Goal: Find contact information: Find contact information

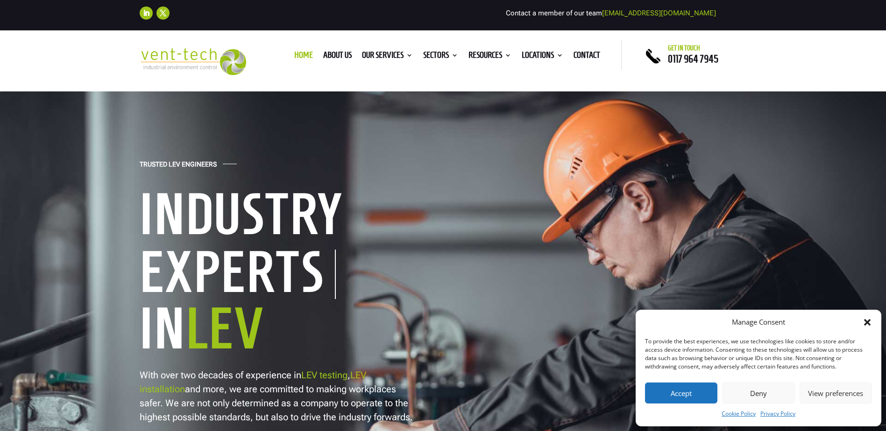
click at [685, 395] on button "Accept" at bounding box center [681, 393] width 72 height 21
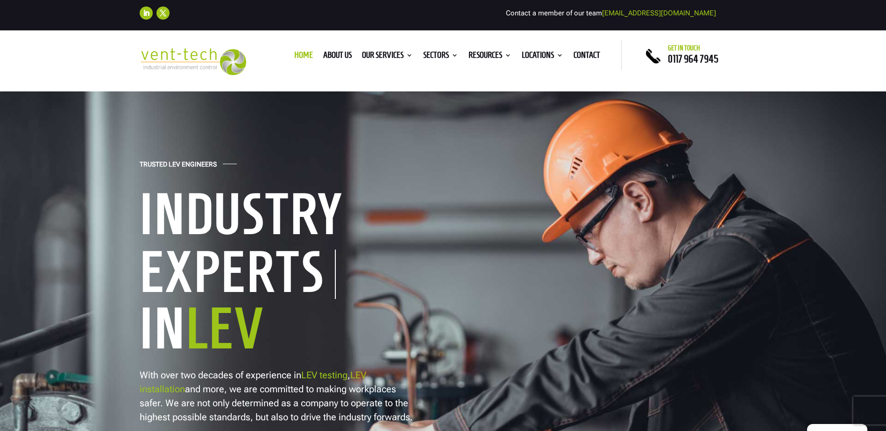
click at [685, 53] on span "0117 964 7945" at bounding box center [693, 58] width 50 height 11
click at [585, 56] on link "Contact" at bounding box center [586, 57] width 27 height 10
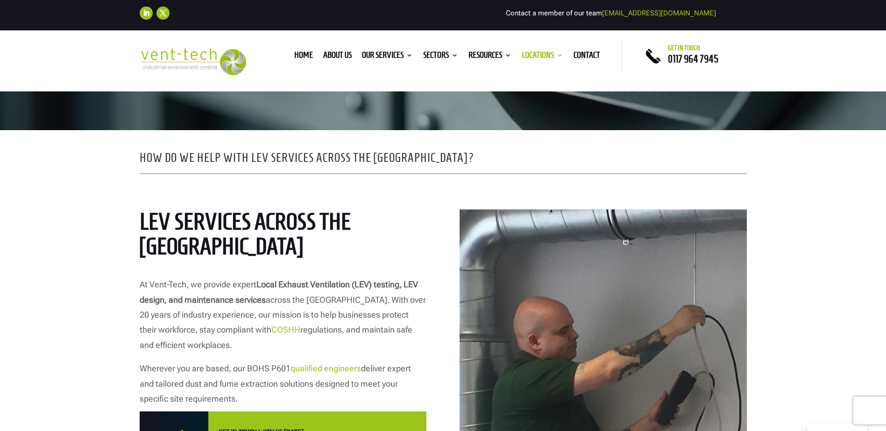
scroll to position [280, 0]
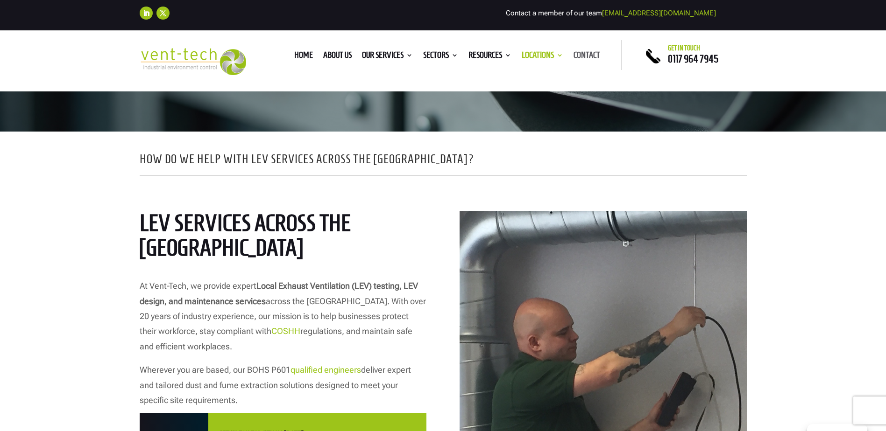
click at [580, 53] on link "Contact" at bounding box center [586, 57] width 27 height 10
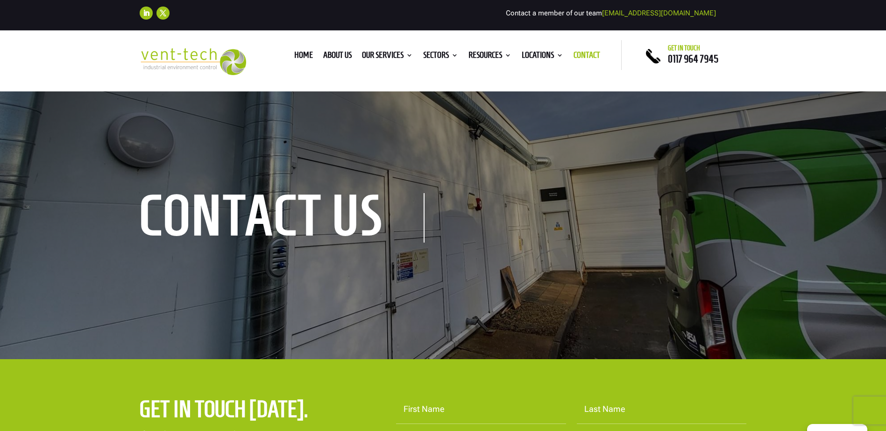
click at [444, 205] on div "contact us" at bounding box center [443, 219] width 607 height 47
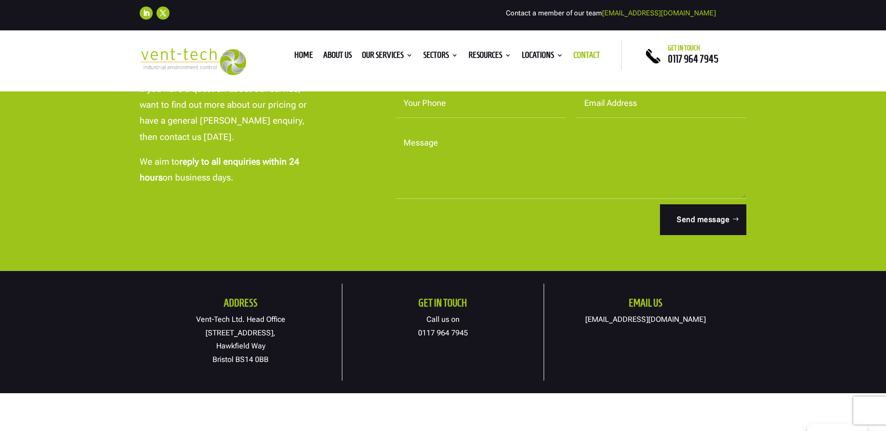
scroll to position [374, 0]
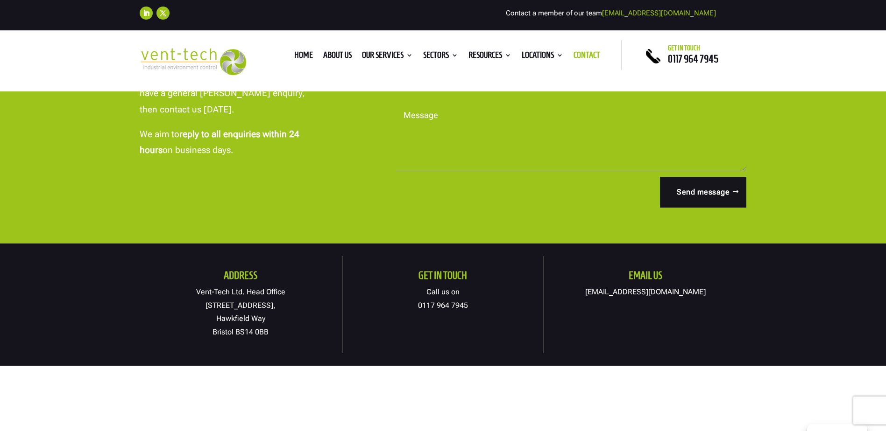
click at [645, 292] on link "[EMAIL_ADDRESS][DOMAIN_NAME]" at bounding box center [645, 292] width 120 height 9
drag, startPoint x: 597, startPoint y: 291, endPoint x: 697, endPoint y: 292, distance: 99.5
click at [697, 292] on p "[EMAIL_ADDRESS][DOMAIN_NAME]" at bounding box center [645, 293] width 202 height 14
copy link "[EMAIL_ADDRESS][DOMAIN_NAME]"
